Goal: Task Accomplishment & Management: Manage account settings

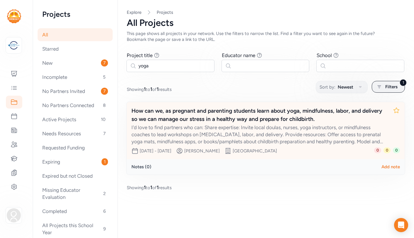
click at [309, 118] on div "How can we, as pregnant and parenting students learn about yoga, mindfulness, l…" at bounding box center [260, 115] width 257 height 16
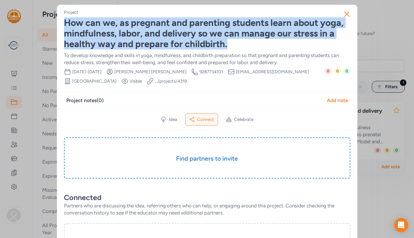
drag, startPoint x: 229, startPoint y: 45, endPoint x: 64, endPoint y: 24, distance: 166.9
click at [64, 24] on div "How can we, as pregnant and parenting students learn about yoga, mindfulness, l…" at bounding box center [207, 34] width 287 height 32
copy div "How can we, as pregnant and parenting students learn about yoga, mindfulness, l…"
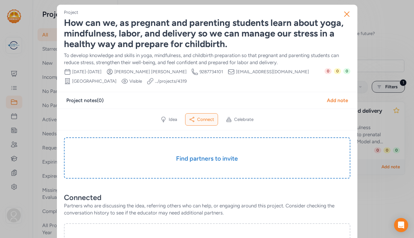
click at [152, 99] on div "Project notes ( 0 ) Add note" at bounding box center [207, 100] width 282 height 7
drag, startPoint x: 65, startPoint y: 55, endPoint x: 157, endPoint y: 57, distance: 92.5
click at [157, 57] on div "To develop knowledge and skills in yoga, mindfulness, and childbirth preparatio…" at bounding box center [207, 59] width 287 height 14
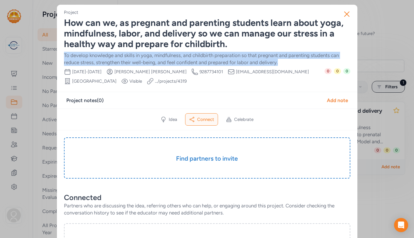
drag, startPoint x: 281, startPoint y: 61, endPoint x: 65, endPoint y: 51, distance: 216.9
click at [65, 52] on div "To develop knowledge and skills in yoga, mindfulness, and childbirth preparatio…" at bounding box center [207, 59] width 287 height 14
copy div "To develop knowledge and skills in yoga, mindfulness, and childbirth preparatio…"
click at [347, 15] on icon "button" at bounding box center [347, 14] width 5 height 5
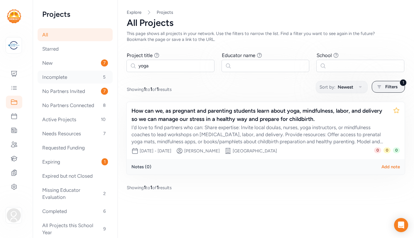
click at [56, 78] on div "Incomplete 5" at bounding box center [75, 76] width 75 height 13
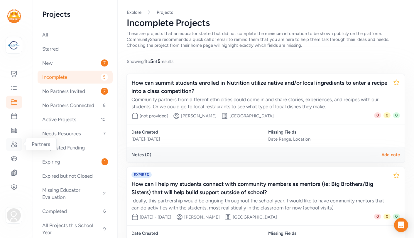
click at [16, 144] on icon at bounding box center [14, 144] width 7 height 7
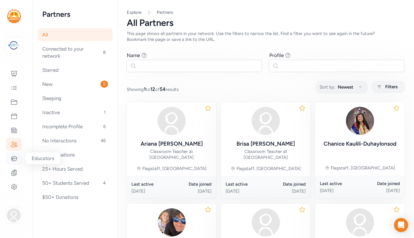
click at [15, 157] on icon at bounding box center [14, 158] width 7 height 7
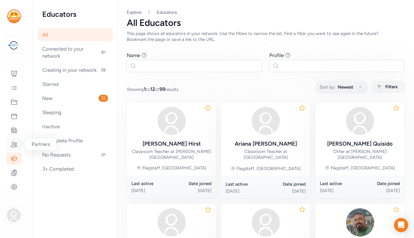
click at [14, 144] on icon at bounding box center [14, 144] width 7 height 7
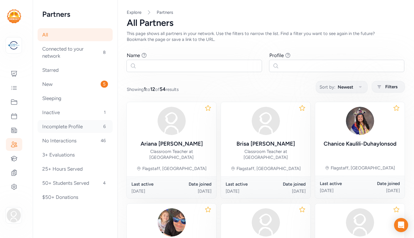
click at [71, 123] on div "Incomplete Profile 6" at bounding box center [75, 126] width 75 height 13
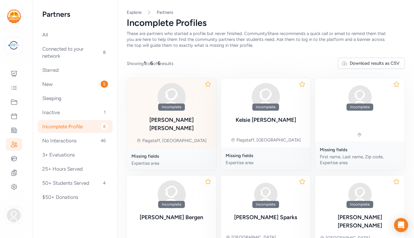
click at [197, 122] on div "Incomplete [PERSON_NAME] Flagstaff, [GEOGRAPHIC_DATA]" at bounding box center [172, 113] width 90 height 70
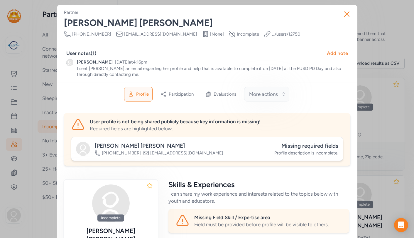
click at [284, 95] on button "More actions" at bounding box center [266, 94] width 45 height 15
click at [346, 14] on icon "button" at bounding box center [347, 14] width 5 height 5
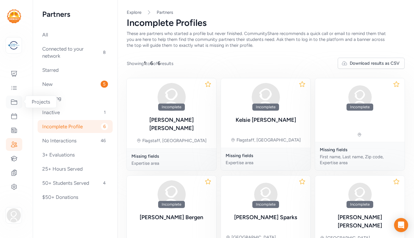
click at [16, 103] on icon at bounding box center [14, 101] width 7 height 7
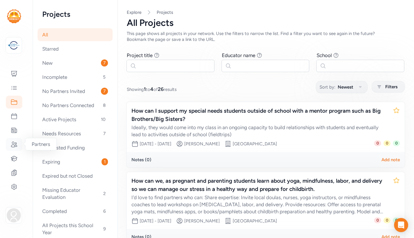
click at [15, 145] on icon at bounding box center [14, 144] width 6 height 5
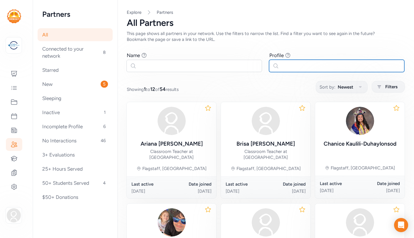
click at [283, 65] on input "text" at bounding box center [337, 66] width 136 height 12
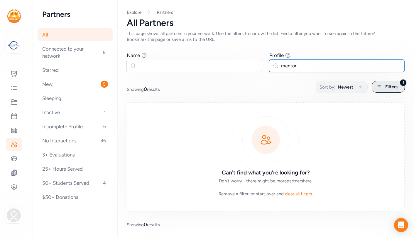
type input "mentor"
click at [383, 86] on div "1 Filters" at bounding box center [388, 87] width 33 height 12
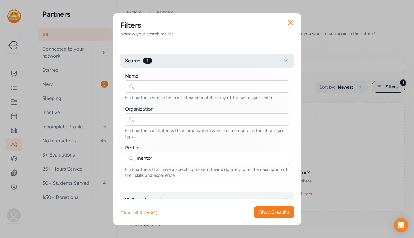
click at [285, 61] on icon "button" at bounding box center [285, 60] width 7 height 7
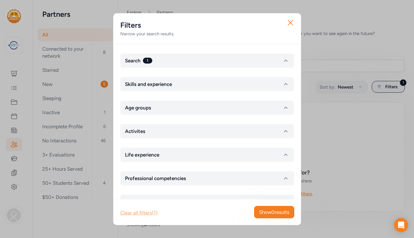
click at [148, 212] on div "Clear all filters (1)" at bounding box center [138, 212] width 37 height 7
click at [291, 21] on icon "button" at bounding box center [290, 22] width 9 height 9
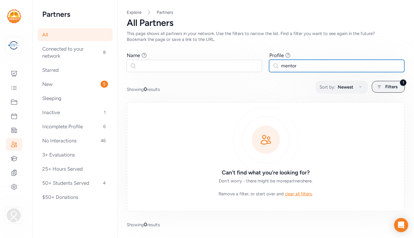
drag, startPoint x: 297, startPoint y: 65, endPoint x: 276, endPoint y: 64, distance: 21.1
click at [276, 64] on input "mentor" at bounding box center [337, 66] width 136 height 12
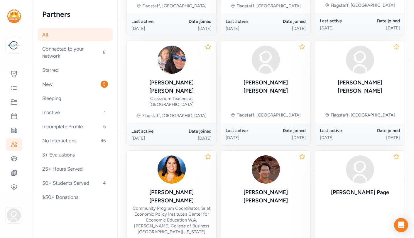
scroll to position [163, 0]
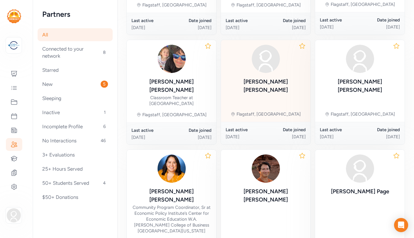
click at [263, 84] on div "[PERSON_NAME]" at bounding box center [266, 86] width 80 height 16
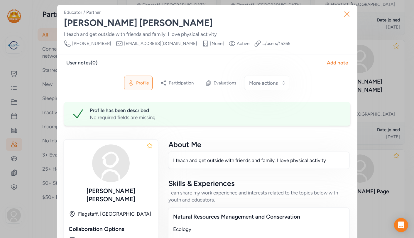
click at [345, 14] on icon "button" at bounding box center [346, 13] width 9 height 9
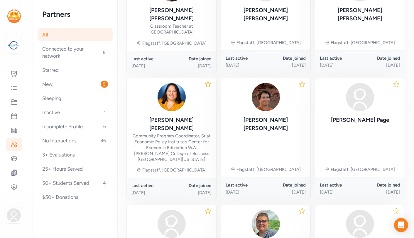
scroll to position [236, 0]
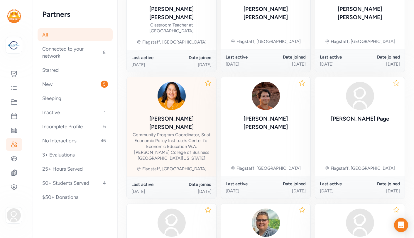
click at [179, 132] on div "Community Program Coordinator, Sr at Economic Policy Institute’s Center for Eco…" at bounding box center [172, 146] width 80 height 29
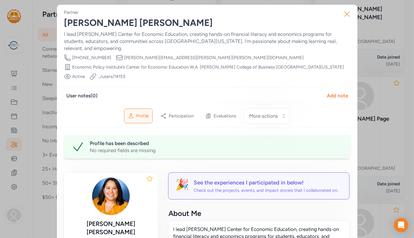
click at [347, 14] on icon "button" at bounding box center [347, 14] width 5 height 5
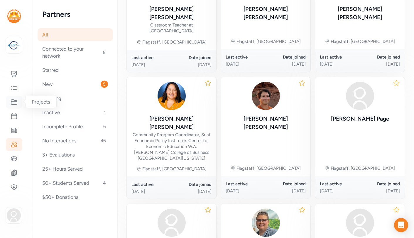
click at [14, 102] on icon at bounding box center [14, 101] width 7 height 7
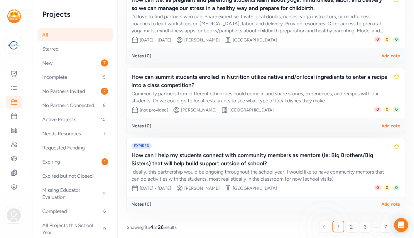
scroll to position [185, 0]
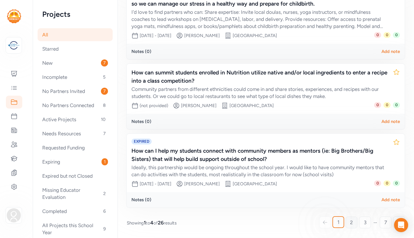
click at [351, 223] on span "2" at bounding box center [351, 221] width 3 height 7
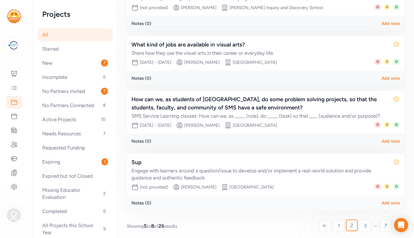
scroll to position [124, 0]
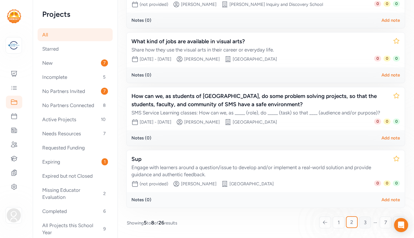
click at [367, 221] on link "3" at bounding box center [365, 222] width 12 height 12
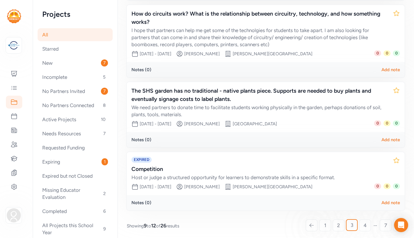
scroll to position [163, 0]
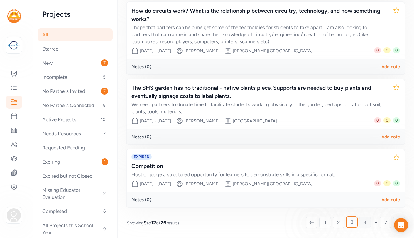
click at [365, 223] on span "4" at bounding box center [365, 221] width 3 height 7
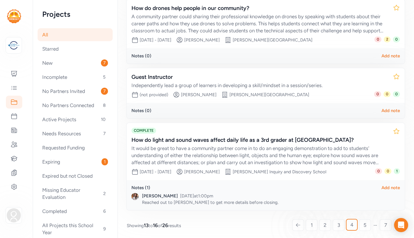
scroll to position [182, 0]
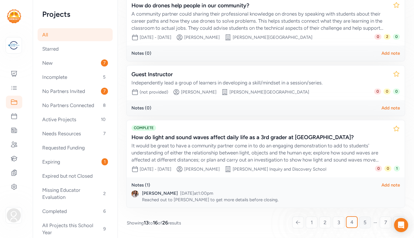
click at [366, 221] on span "5" at bounding box center [365, 221] width 3 height 7
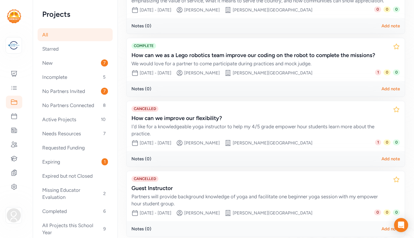
scroll to position [171, 0]
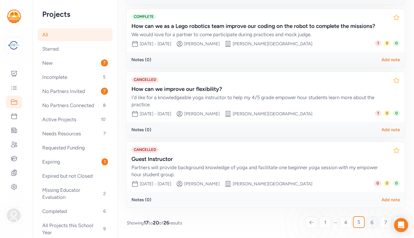
click at [373, 221] on span "6" at bounding box center [372, 221] width 3 height 7
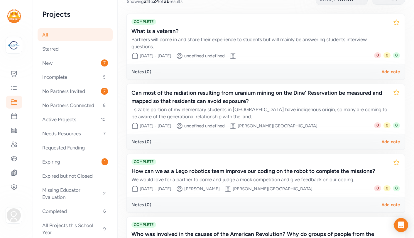
scroll to position [81, 0]
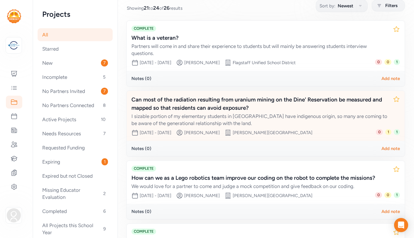
click at [339, 111] on div "Can most of the radiation resulting from uranium mining on the Dine' Reservatio…" at bounding box center [260, 103] width 257 height 16
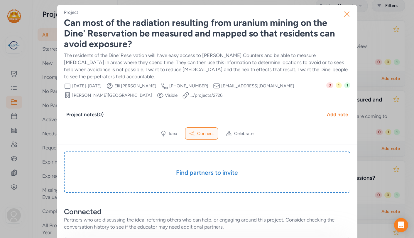
click at [348, 13] on icon "button" at bounding box center [347, 14] width 5 height 5
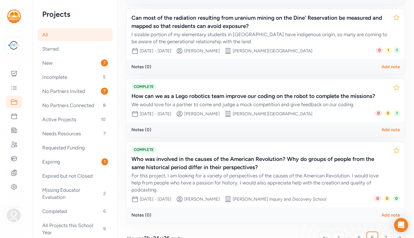
scroll to position [171, 0]
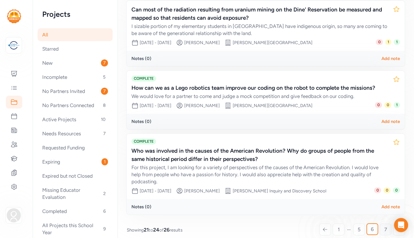
click at [386, 225] on span "7" at bounding box center [386, 228] width 3 height 7
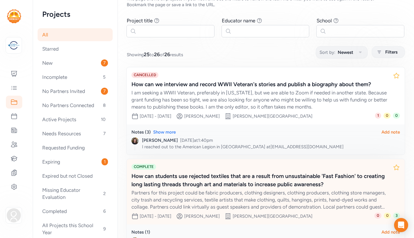
scroll to position [87, 0]
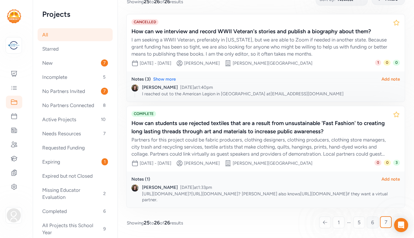
click at [372, 221] on span "6" at bounding box center [372, 221] width 3 height 7
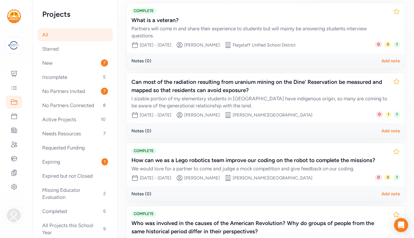
scroll to position [102, 0]
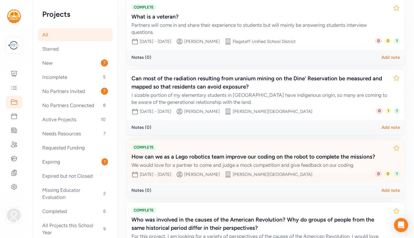
click at [313, 161] on div "How can we as a Lego robotics team improve our coding on the robot to complete …" at bounding box center [260, 160] width 257 height 16
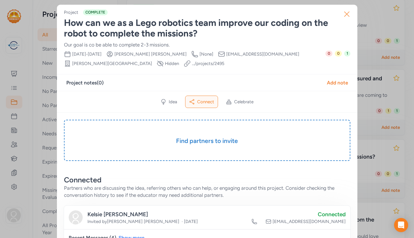
click at [347, 16] on icon "button" at bounding box center [346, 13] width 9 height 9
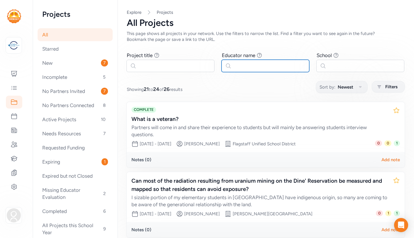
click at [260, 64] on input "text" at bounding box center [266, 66] width 88 height 12
type input "[PERSON_NAME]"
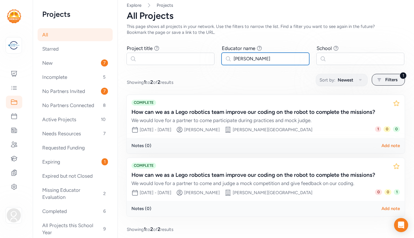
scroll to position [11, 0]
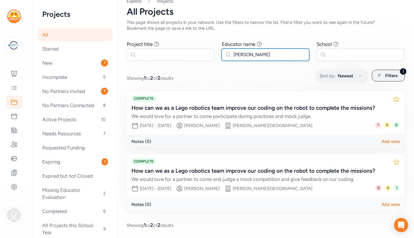
drag, startPoint x: 252, startPoint y: 54, endPoint x: 230, endPoint y: 53, distance: 22.6
click at [229, 54] on input "[PERSON_NAME]" at bounding box center [266, 54] width 88 height 12
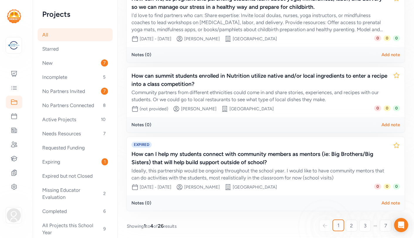
scroll to position [185, 0]
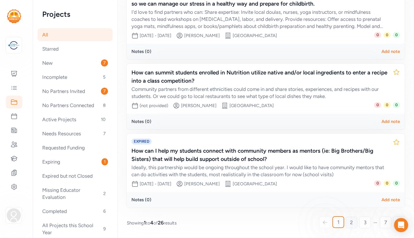
click at [353, 223] on link "2" at bounding box center [352, 222] width 12 height 12
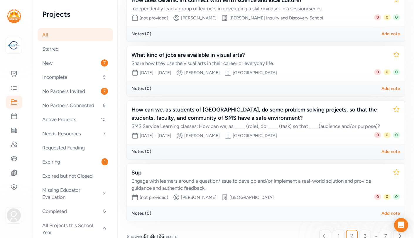
scroll to position [124, 0]
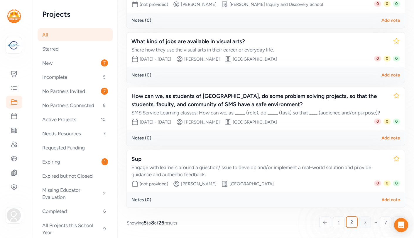
click at [364, 222] on span "3" at bounding box center [365, 221] width 3 height 7
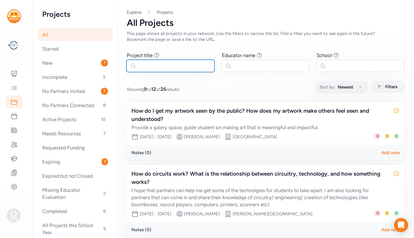
click at [185, 63] on input "text" at bounding box center [171, 66] width 88 height 12
type input "robotics"
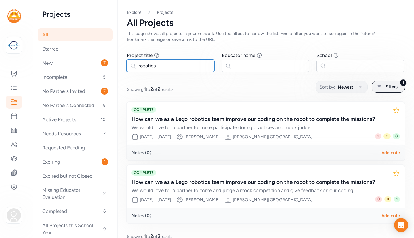
drag, startPoint x: 154, startPoint y: 66, endPoint x: 133, endPoint y: 67, distance: 21.2
click at [133, 67] on input "robotics" at bounding box center [171, 66] width 88 height 12
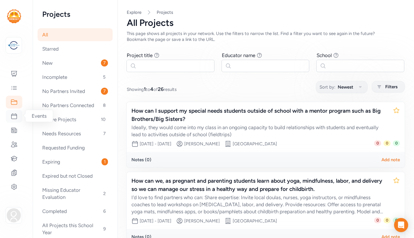
click at [16, 117] on icon at bounding box center [14, 115] width 7 height 7
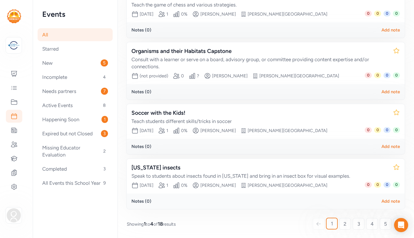
scroll to position [115, 0]
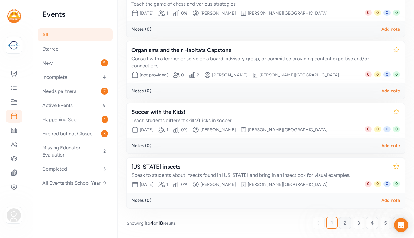
click at [348, 223] on link "2" at bounding box center [345, 223] width 12 height 12
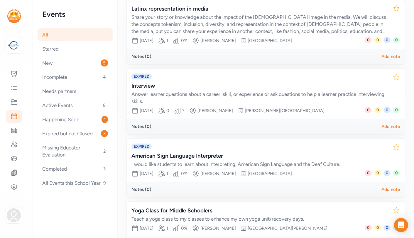
scroll to position [146, 0]
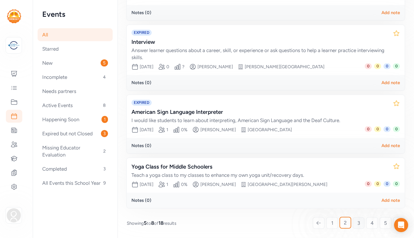
click at [360, 224] on link "3" at bounding box center [359, 223] width 12 height 12
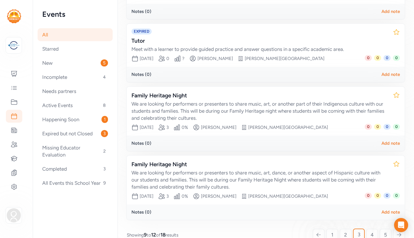
scroll to position [160, 0]
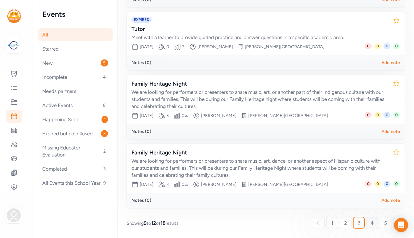
click at [372, 222] on span "4" at bounding box center [372, 222] width 3 height 7
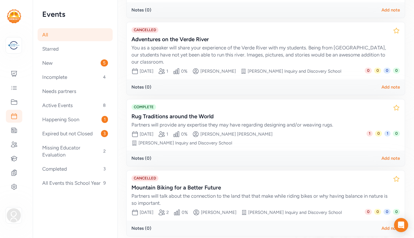
scroll to position [154, 0]
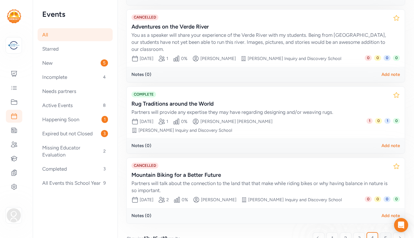
click at [387, 232] on link "5" at bounding box center [386, 238] width 12 height 12
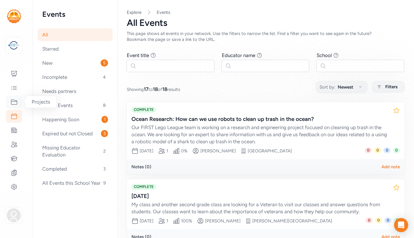
click at [15, 102] on icon at bounding box center [14, 101] width 7 height 7
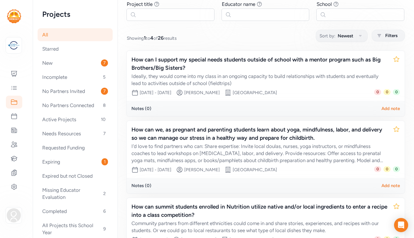
scroll to position [52, 0]
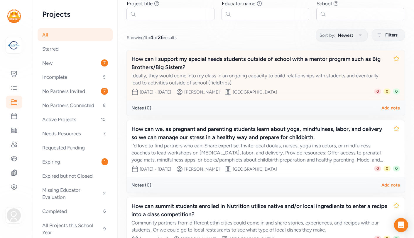
click at [199, 59] on div "How can I support my special needs students outside of school with a mentor pro…" at bounding box center [260, 63] width 257 height 16
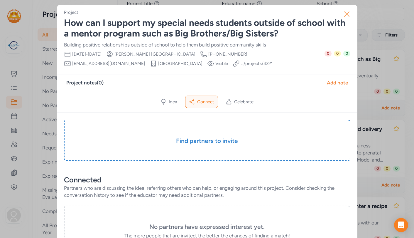
click at [347, 15] on icon "button" at bounding box center [346, 13] width 9 height 9
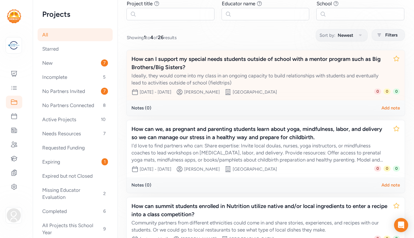
click at [262, 60] on div "How can I support my special needs students outside of school with a mentor pro…" at bounding box center [260, 63] width 257 height 16
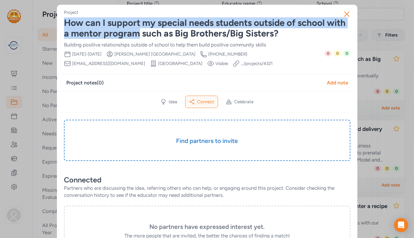
drag, startPoint x: 65, startPoint y: 23, endPoint x: 139, endPoint y: 31, distance: 74.7
click at [139, 31] on div "How can I support my special needs students outside of school with a mentor pro…" at bounding box center [207, 28] width 287 height 21
copy div "How can I support my special needs students outside of school with a mentor pro…"
click at [346, 14] on icon "button" at bounding box center [347, 14] width 5 height 5
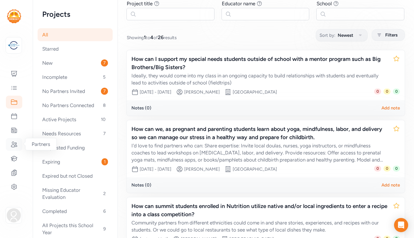
click at [13, 146] on icon at bounding box center [14, 144] width 7 height 7
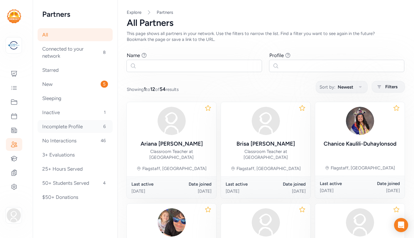
click at [70, 125] on div "Incomplete Profile 6" at bounding box center [75, 126] width 75 height 13
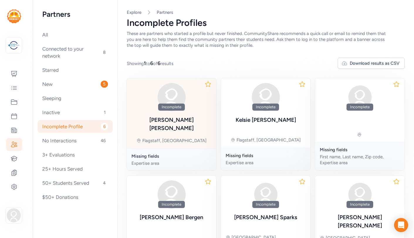
click at [200, 106] on div "Incomplete [PERSON_NAME] Flagstaff, [GEOGRAPHIC_DATA]" at bounding box center [172, 113] width 90 height 70
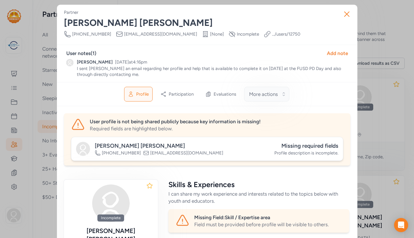
click at [283, 94] on button "More actions" at bounding box center [266, 94] width 45 height 15
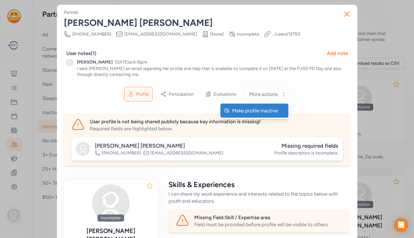
click at [262, 110] on span "Make profile inactive" at bounding box center [255, 110] width 46 height 7
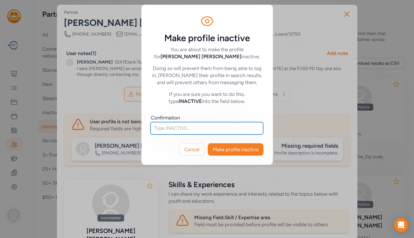
click at [228, 128] on input "text" at bounding box center [207, 128] width 113 height 12
type input "INACTIVE"
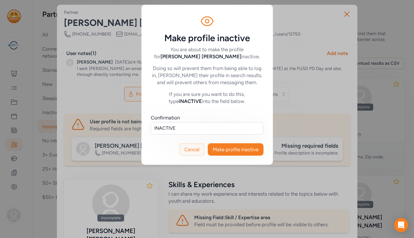
click at [193, 151] on span "Cancel" at bounding box center [191, 149] width 15 height 7
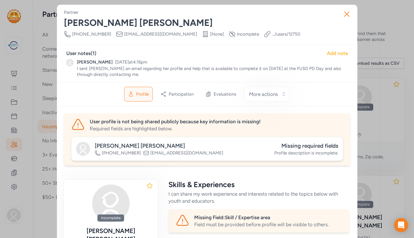
click at [339, 51] on div "Add note" at bounding box center [337, 53] width 21 height 7
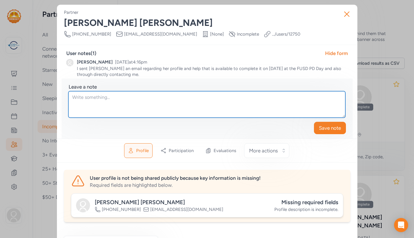
click at [269, 100] on textarea at bounding box center [206, 104] width 277 height 26
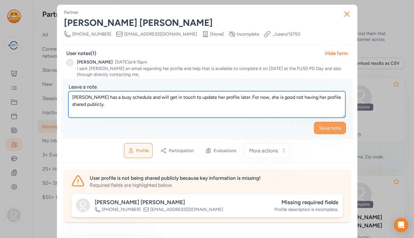
type textarea "[PERSON_NAME] has a busy schedule and will get in touch to update her profile l…"
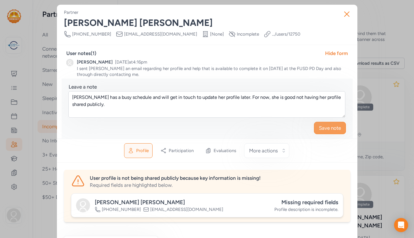
click at [333, 127] on span "Save note" at bounding box center [330, 127] width 22 height 7
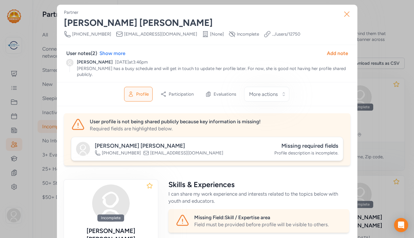
click at [346, 16] on icon "button" at bounding box center [346, 13] width 9 height 9
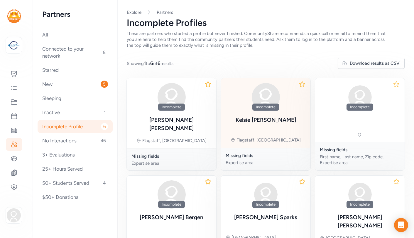
click at [279, 100] on div "Incomplete" at bounding box center [266, 97] width 60 height 28
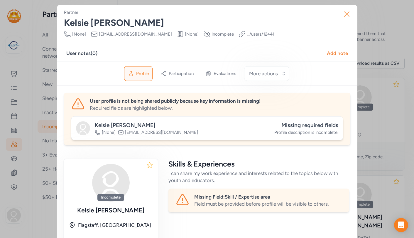
click at [347, 14] on icon "button" at bounding box center [347, 14] width 5 height 5
